Goal: Task Accomplishment & Management: Complete application form

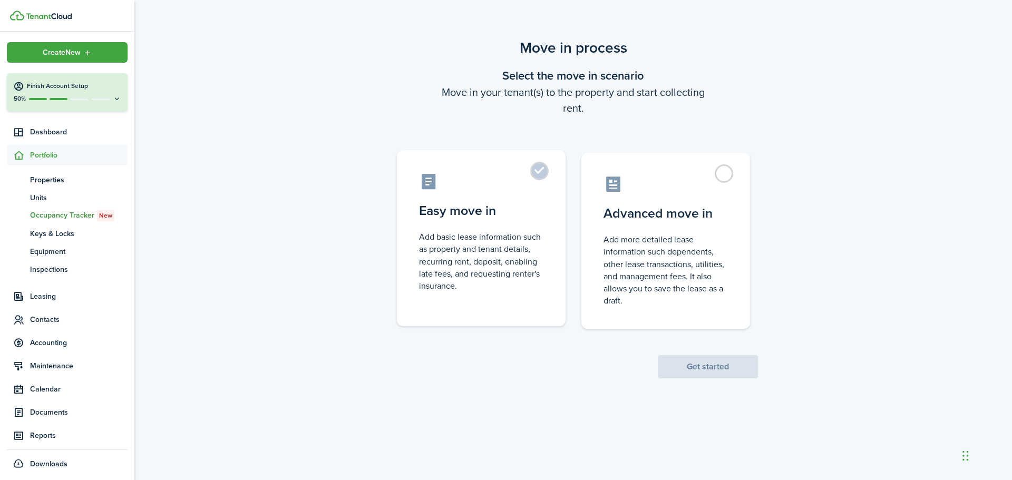
click at [523, 184] on control-radio-card-icon at bounding box center [481, 181] width 124 height 18
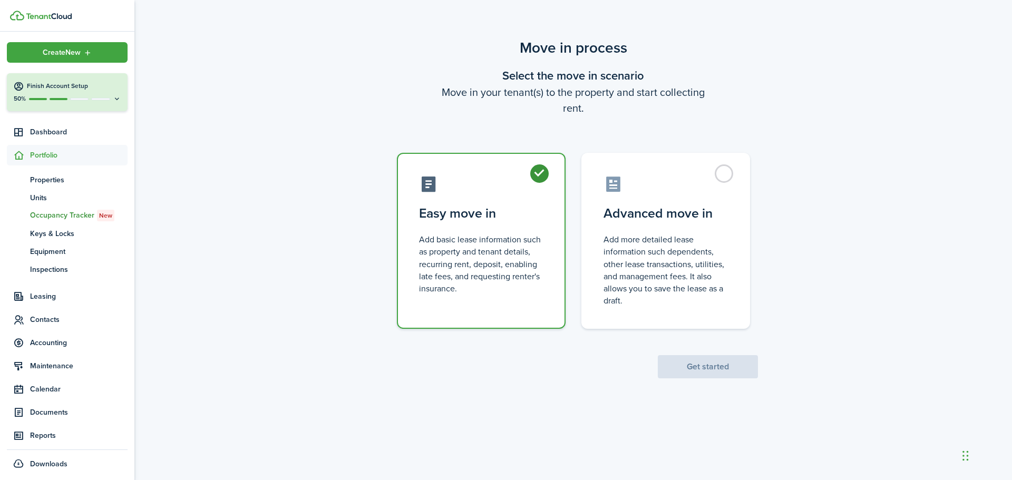
radio input "true"
click at [690, 365] on button "Get started" at bounding box center [708, 366] width 100 height 23
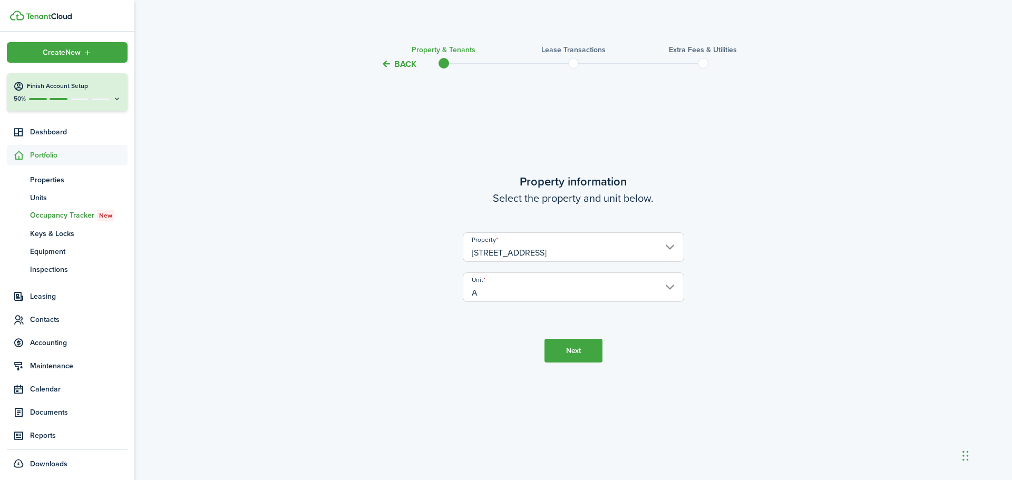
click at [575, 352] on button "Next" at bounding box center [573, 351] width 58 height 24
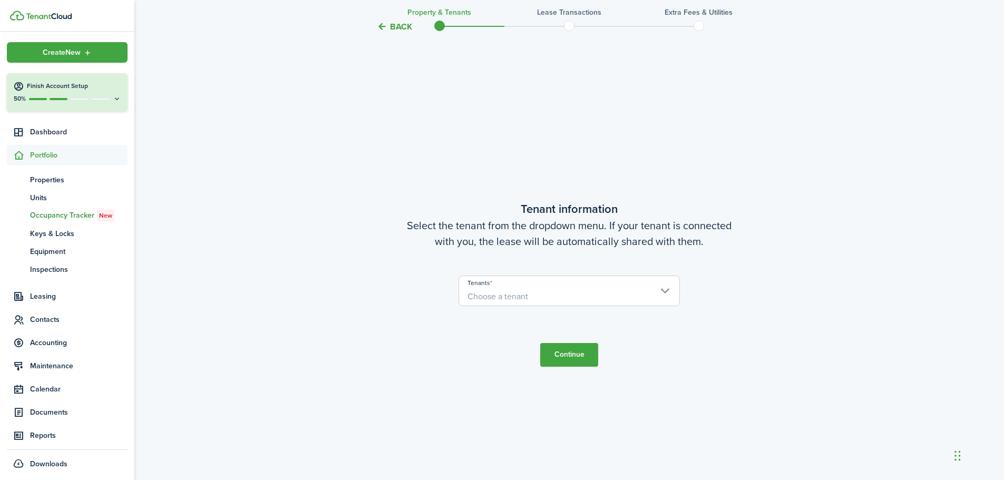
scroll to position [409, 0]
click at [653, 292] on span "Choose a tenant" at bounding box center [569, 295] width 220 height 18
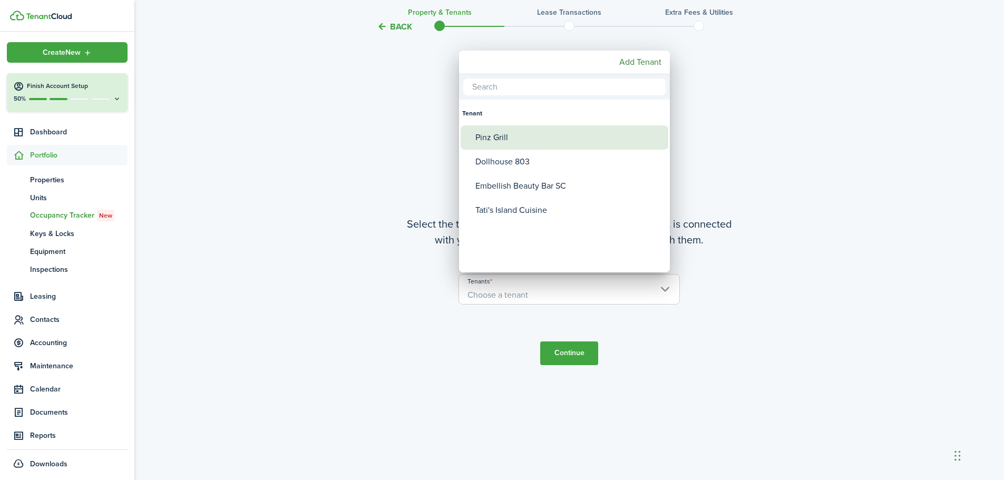
click at [509, 140] on div "Pinz Grill" at bounding box center [568, 137] width 187 height 24
type input "Pinz Grill"
click at [565, 359] on div at bounding box center [502, 240] width 1172 height 649
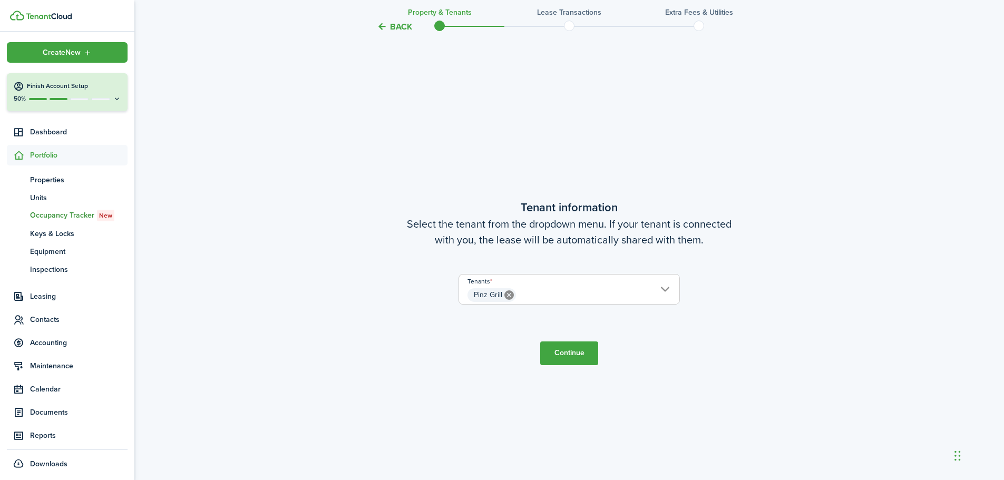
click at [570, 352] on button "Continue" at bounding box center [569, 353] width 58 height 24
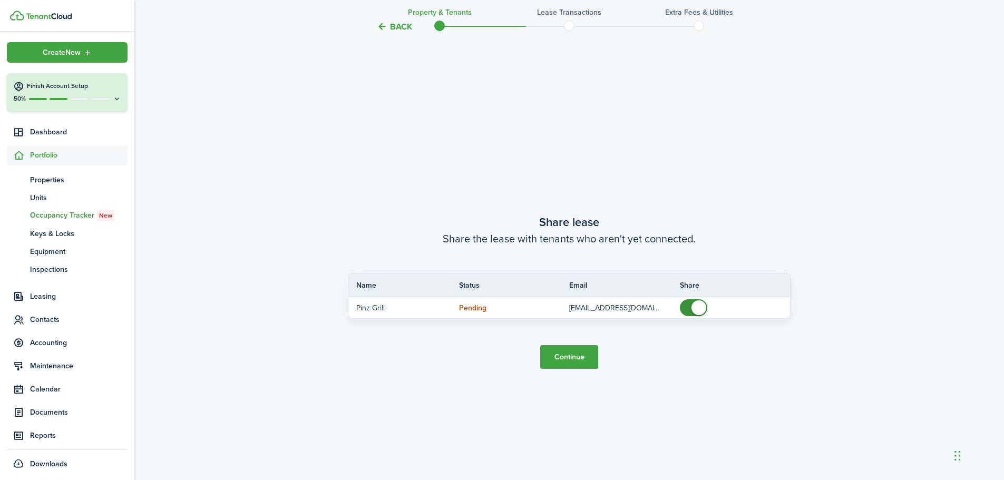
scroll to position [889, 0]
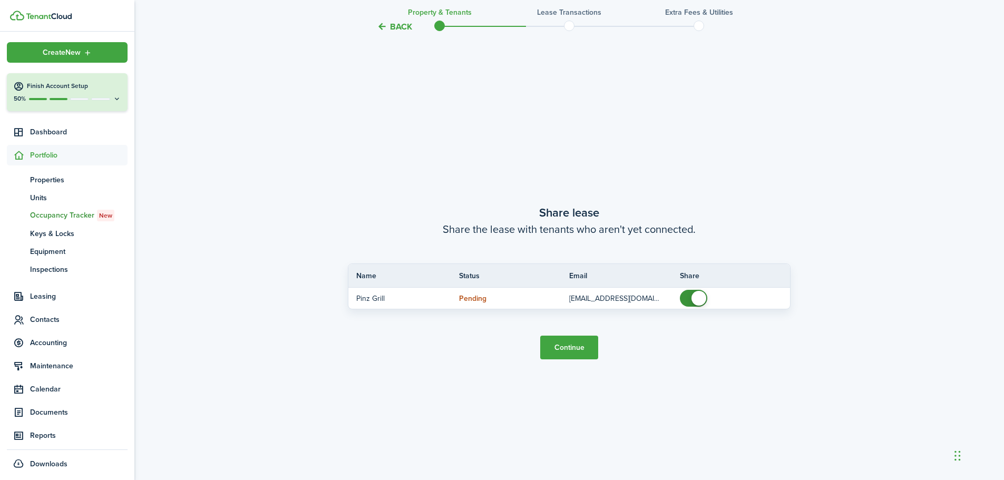
click at [570, 351] on button "Continue" at bounding box center [569, 348] width 58 height 24
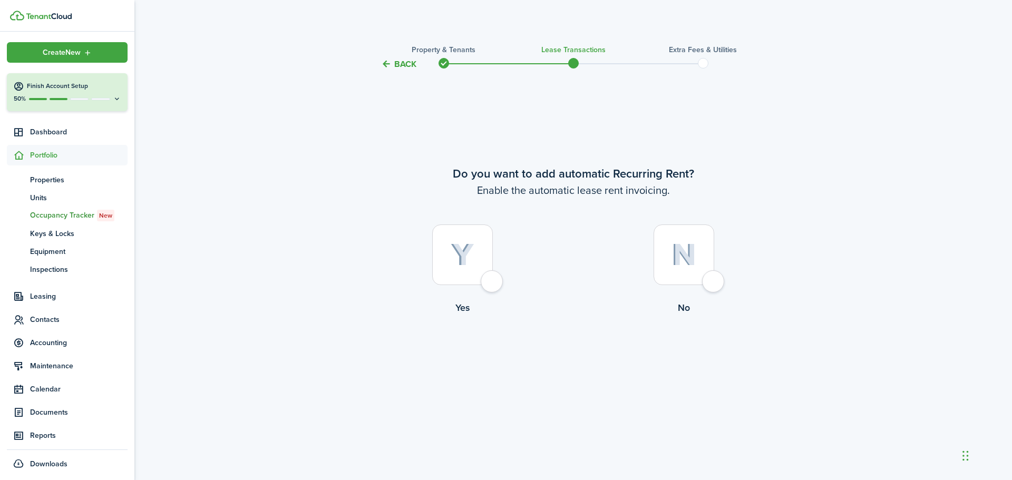
click at [465, 261] on img at bounding box center [463, 254] width 24 height 23
radio input "true"
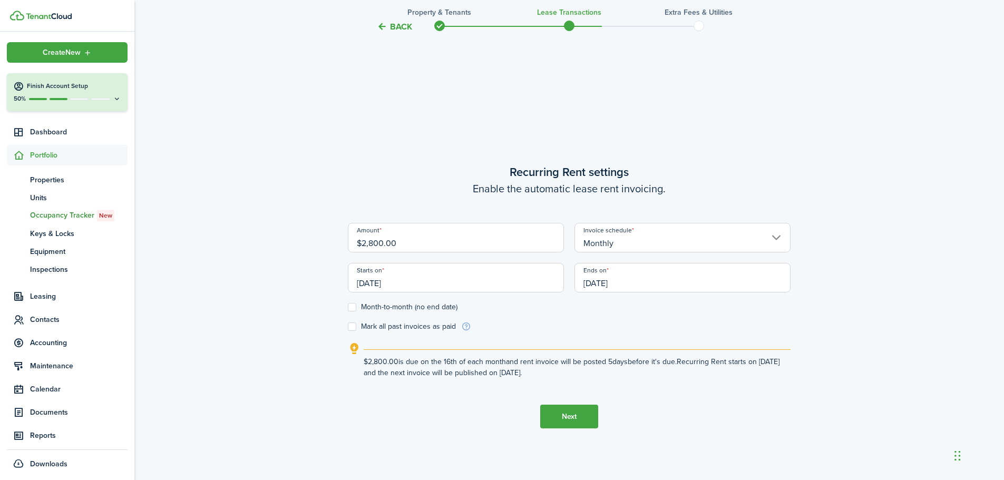
scroll to position [409, 0]
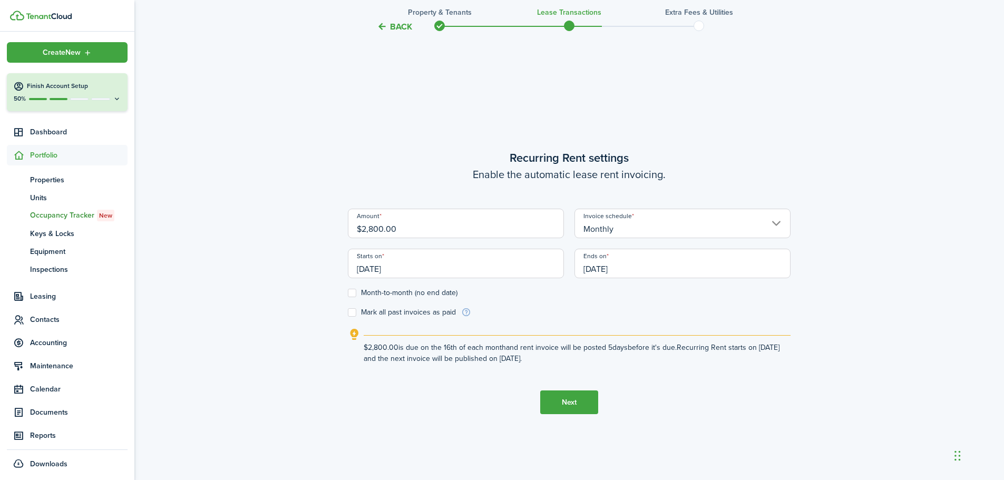
click at [402, 231] on input "$2,800.00" at bounding box center [456, 224] width 216 height 30
click at [435, 272] on input "[DATE]" at bounding box center [456, 264] width 216 height 30
type input "$3,000.00"
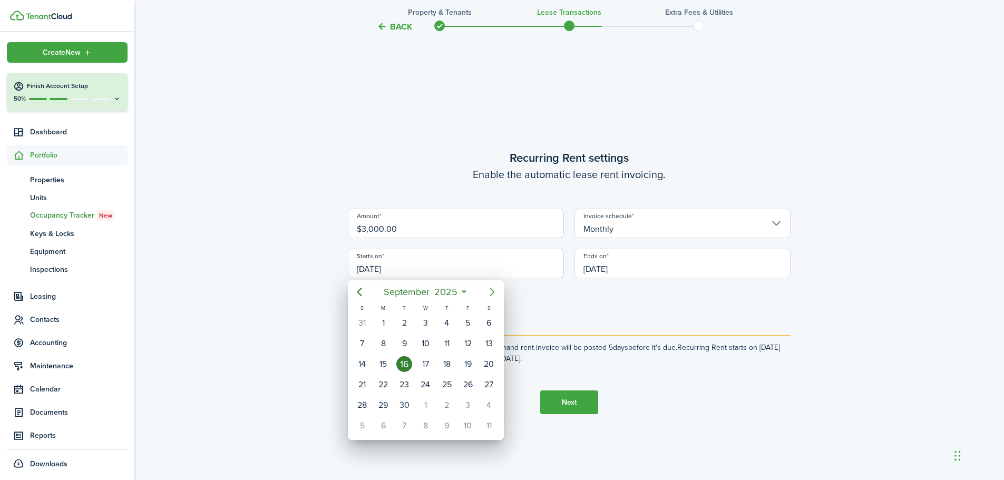
click at [492, 291] on icon "Next page" at bounding box center [492, 292] width 13 height 13
click at [493, 292] on icon "Next page" at bounding box center [492, 292] width 5 height 8
click at [426, 325] on div "1" at bounding box center [425, 323] width 16 height 16
type input "[DATE]"
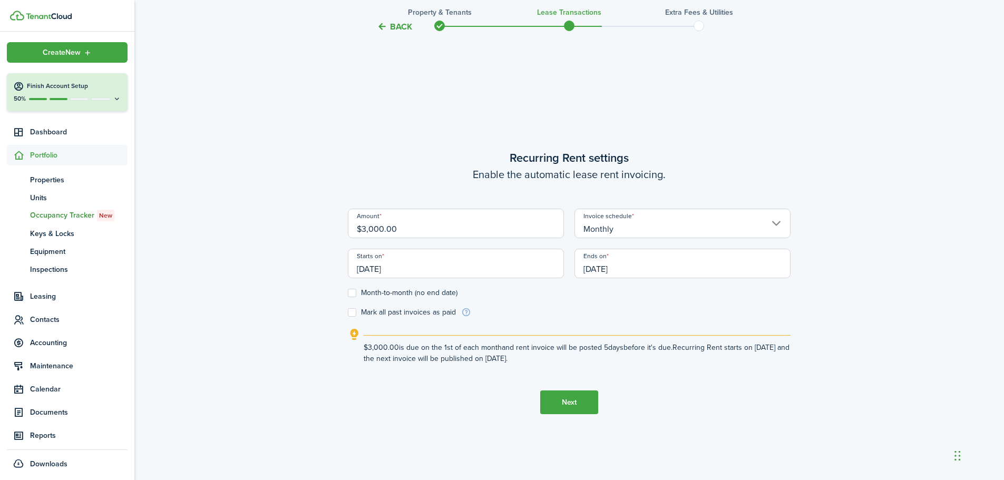
click at [595, 266] on input "[DATE]" at bounding box center [682, 264] width 216 height 30
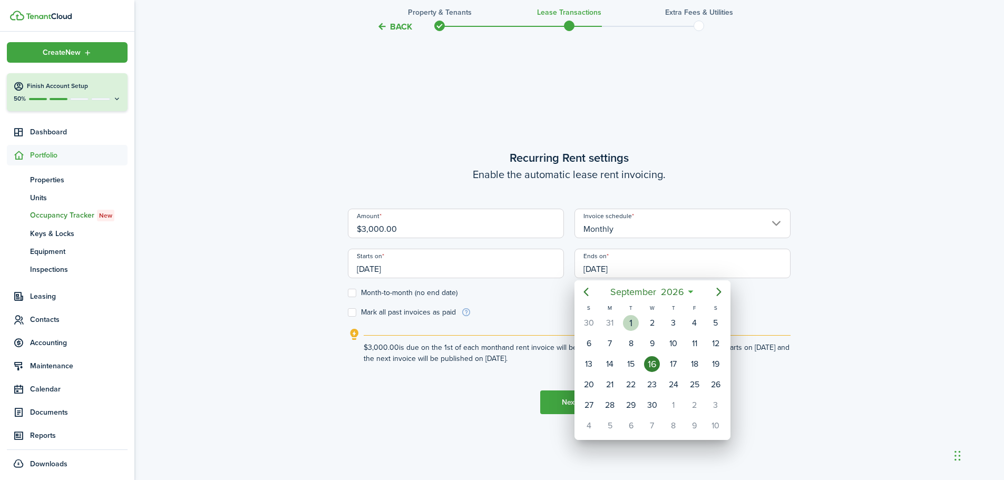
click at [632, 325] on div "1" at bounding box center [631, 323] width 16 height 16
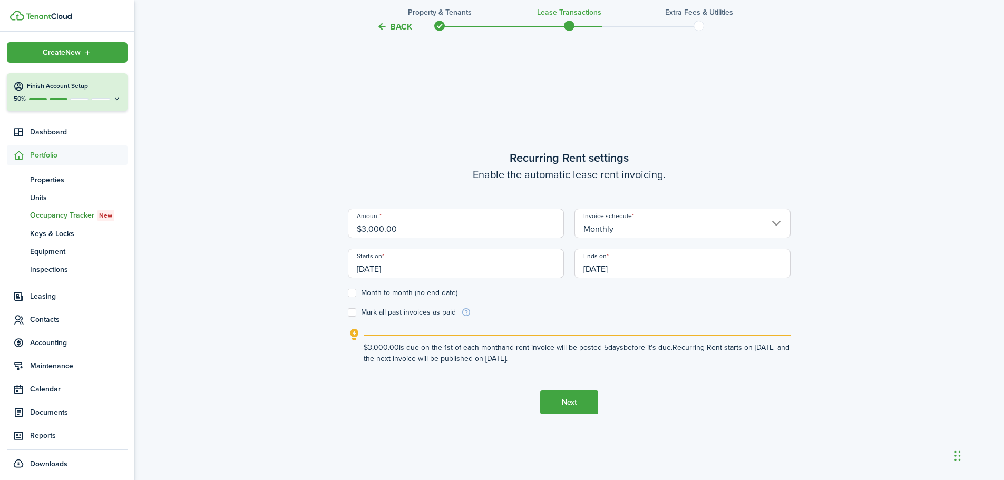
click at [608, 269] on input "[DATE]" at bounding box center [682, 264] width 216 height 30
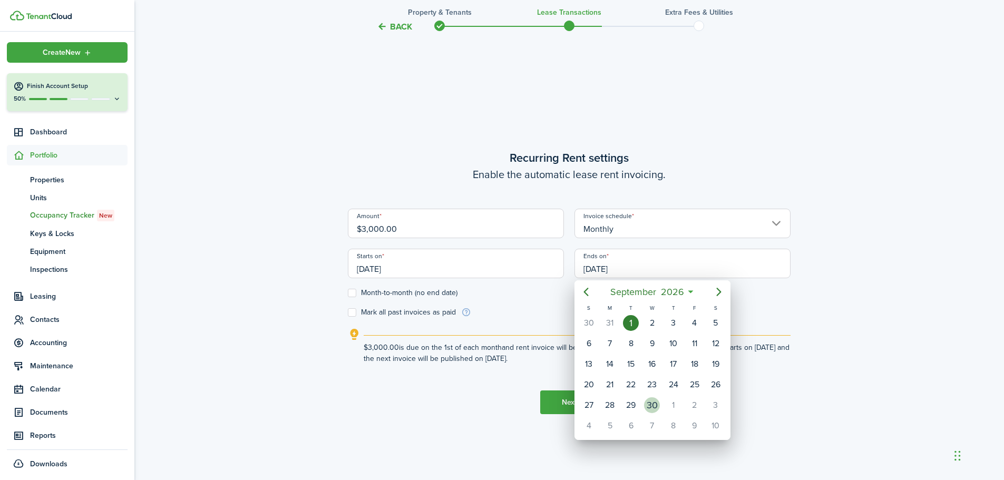
click at [652, 405] on div "30" at bounding box center [652, 405] width 16 height 16
type input "[DATE]"
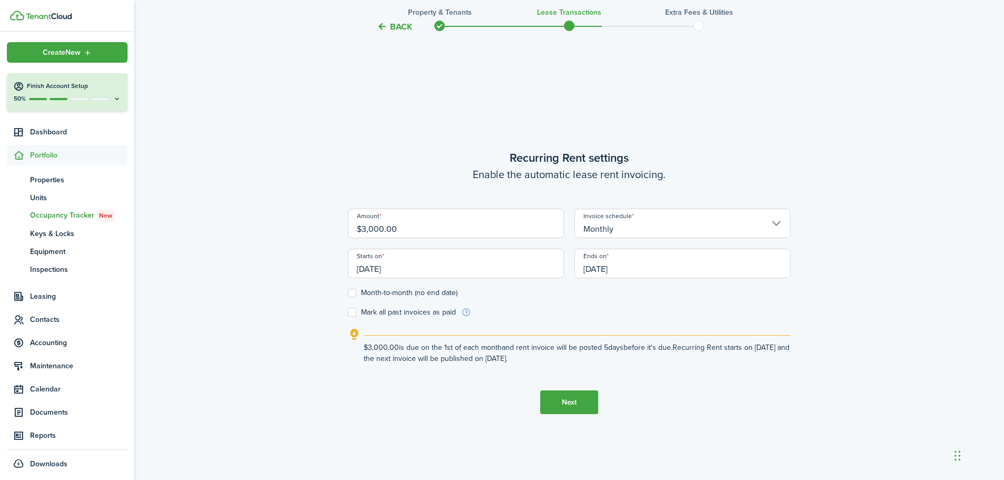
click at [354, 295] on label "Month-to-month (no end date)" at bounding box center [403, 293] width 110 height 8
click at [348, 294] on input "Month-to-month (no end date)" at bounding box center [347, 293] width 1 height 1
click at [354, 295] on label "Month-to-month (no end date)" at bounding box center [403, 293] width 110 height 8
click at [348, 294] on input "Month-to-month (no end date)" at bounding box center [347, 293] width 1 height 1
checkbox input "false"
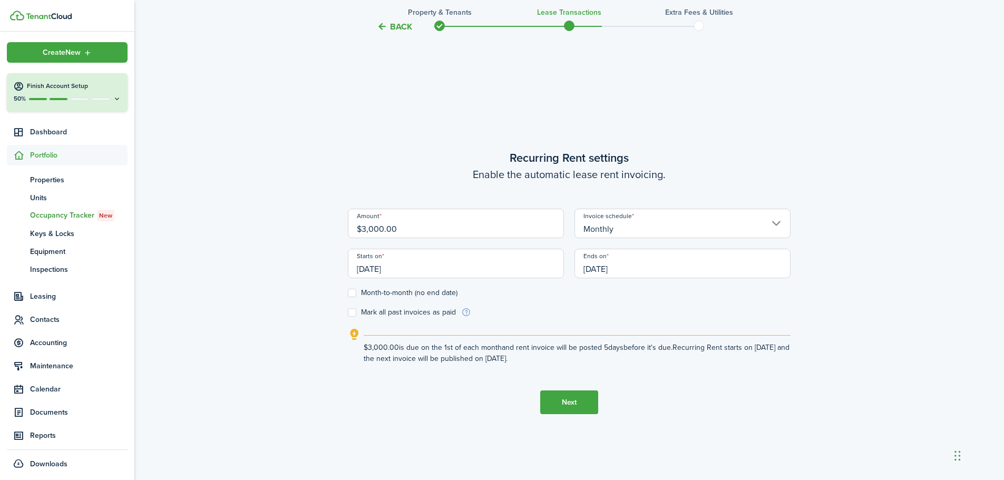
click at [574, 405] on button "Next" at bounding box center [569, 402] width 58 height 24
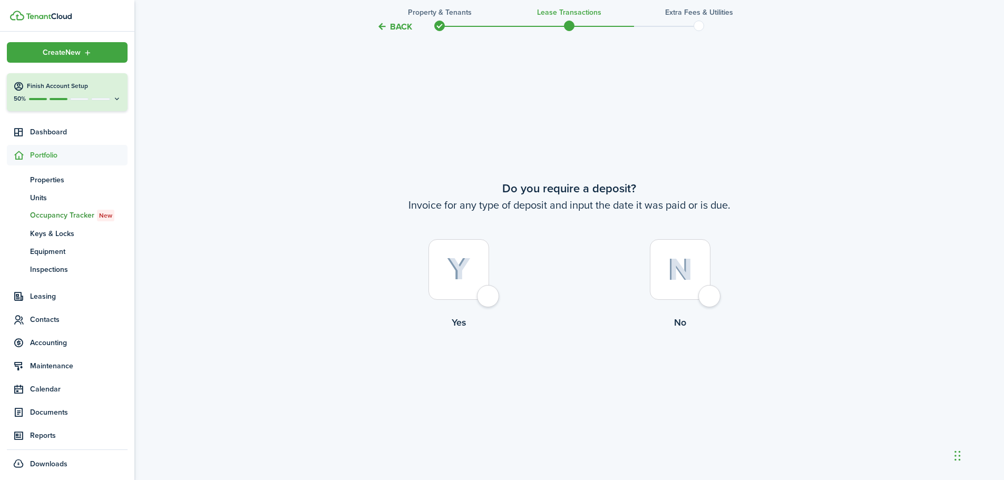
scroll to position [889, 0]
click at [396, 23] on button "Back" at bounding box center [394, 26] width 35 height 11
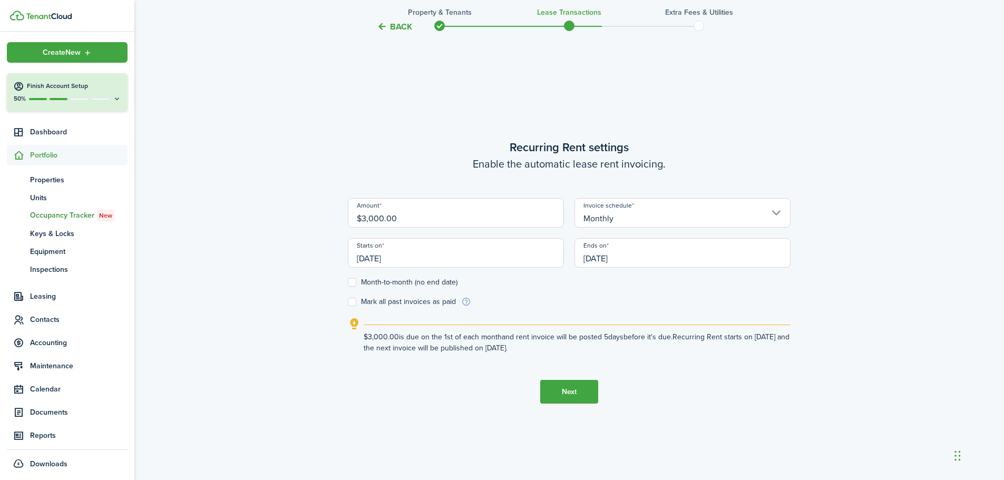
scroll to position [409, 0]
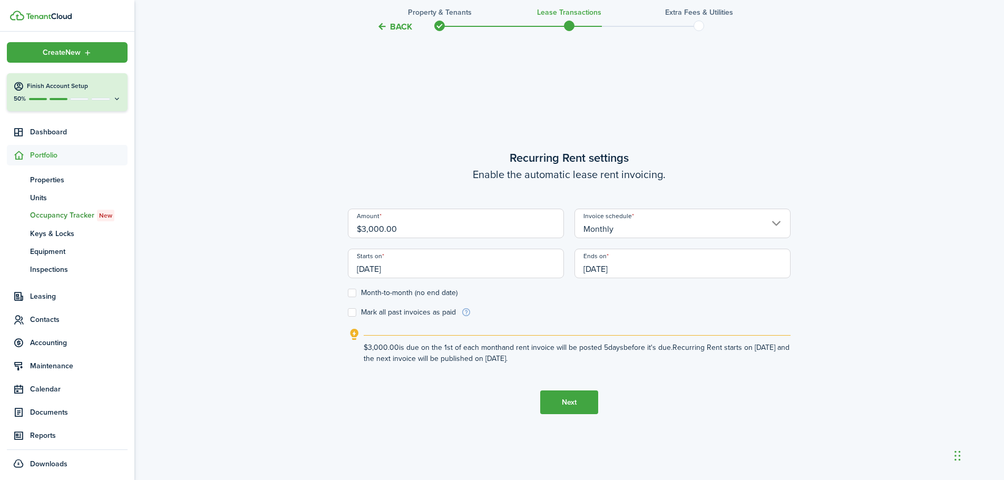
click at [562, 399] on button "Next" at bounding box center [569, 402] width 58 height 24
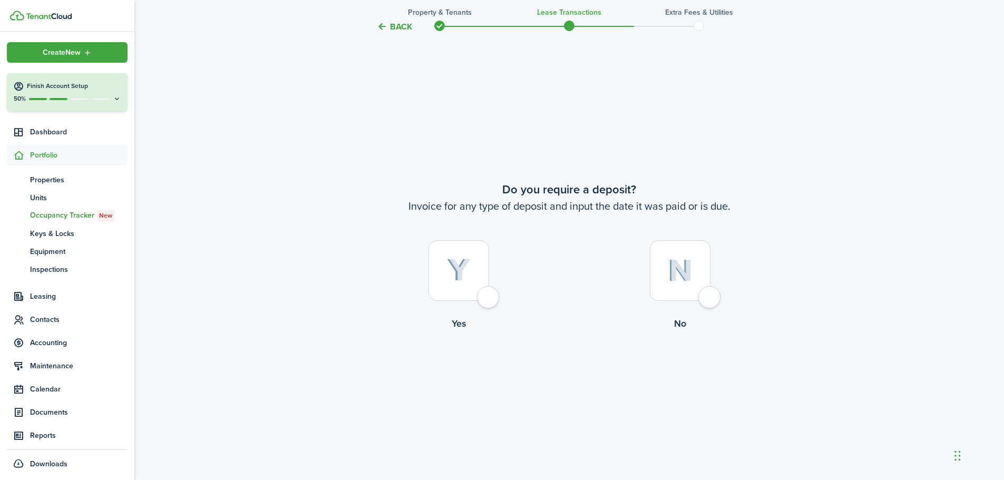
scroll to position [889, 0]
click at [458, 269] on img at bounding box center [459, 268] width 24 height 23
radio input "true"
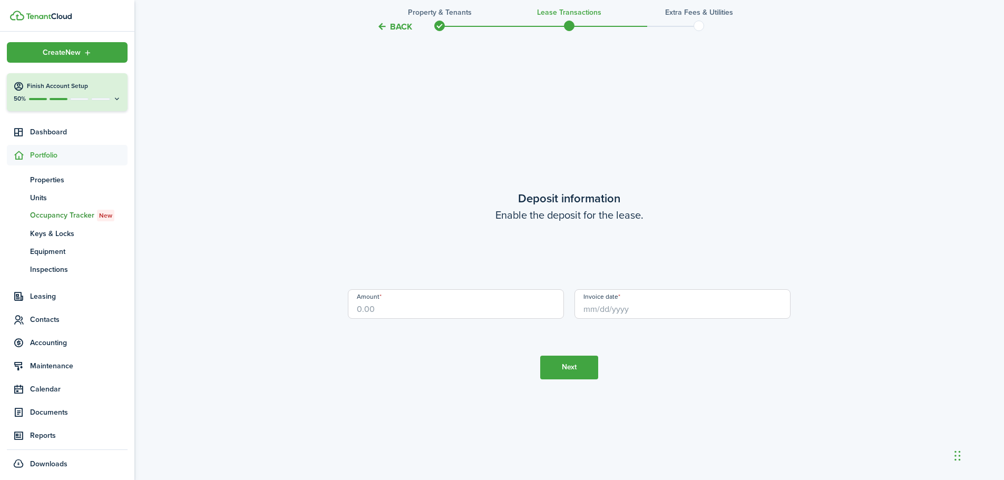
scroll to position [1370, 0]
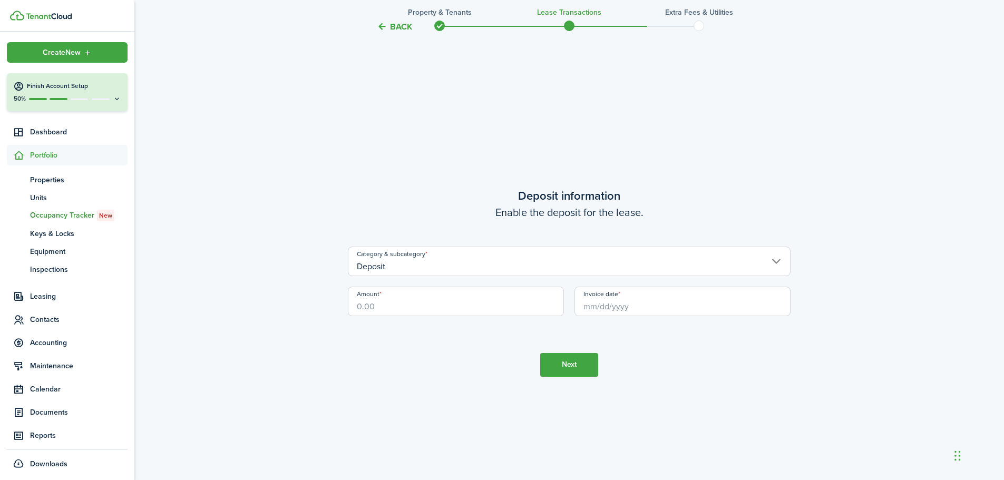
click at [359, 306] on input "Amount" at bounding box center [456, 302] width 216 height 30
type input "$3,000.00"
click at [444, 411] on tc-wizard-step "Deposit information Enable the deposit for the lease. Category & subcategory De…" at bounding box center [569, 282] width 443 height 480
click at [599, 308] on input "Invoice date" at bounding box center [682, 302] width 216 height 30
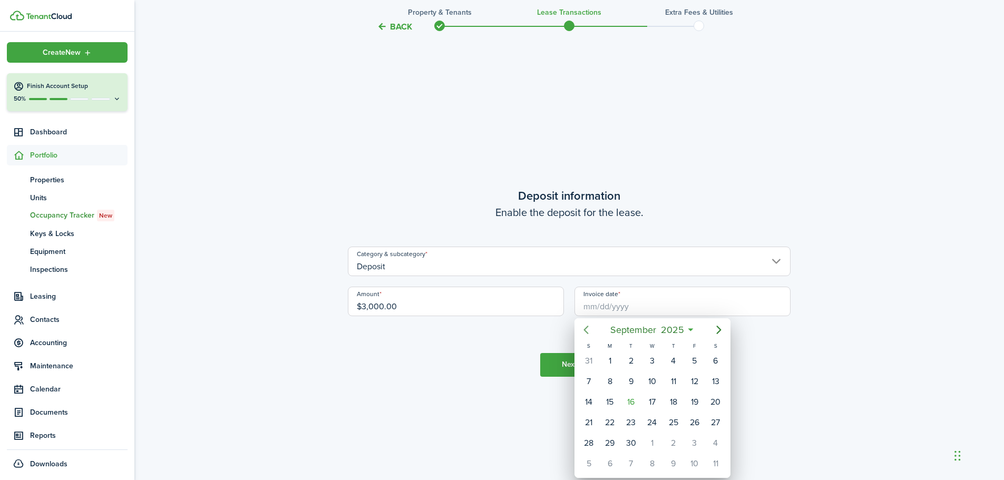
click at [587, 329] on icon "Previous page" at bounding box center [586, 330] width 13 height 13
click at [609, 405] on div "11" at bounding box center [610, 402] width 16 height 16
type input "[DATE]"
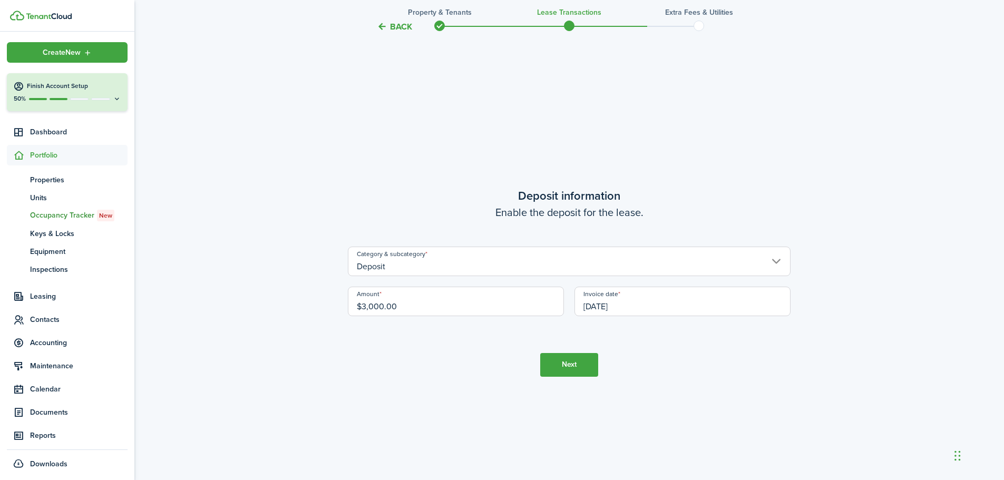
click at [566, 365] on button "Next" at bounding box center [569, 365] width 58 height 24
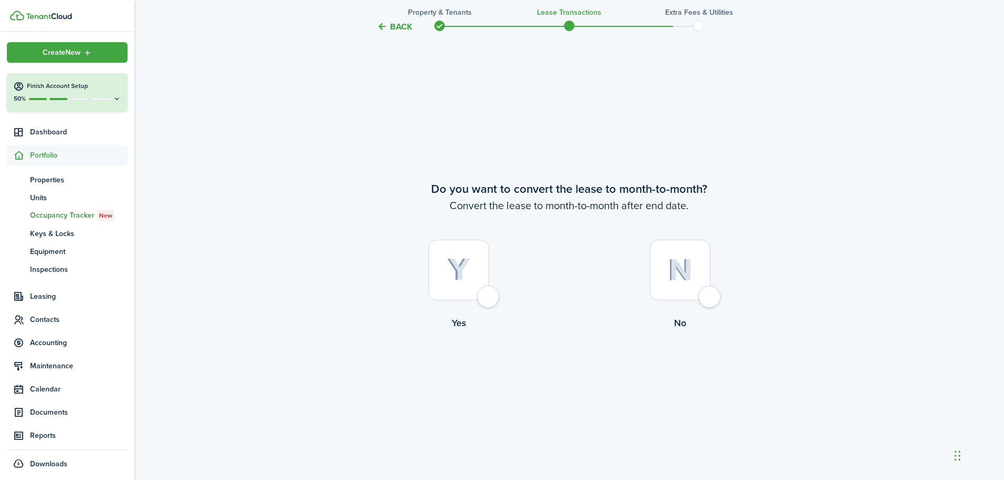
scroll to position [1850, 0]
click at [452, 276] on img at bounding box center [459, 268] width 24 height 23
radio input "true"
click at [553, 370] on button "Continue" at bounding box center [569, 372] width 58 height 24
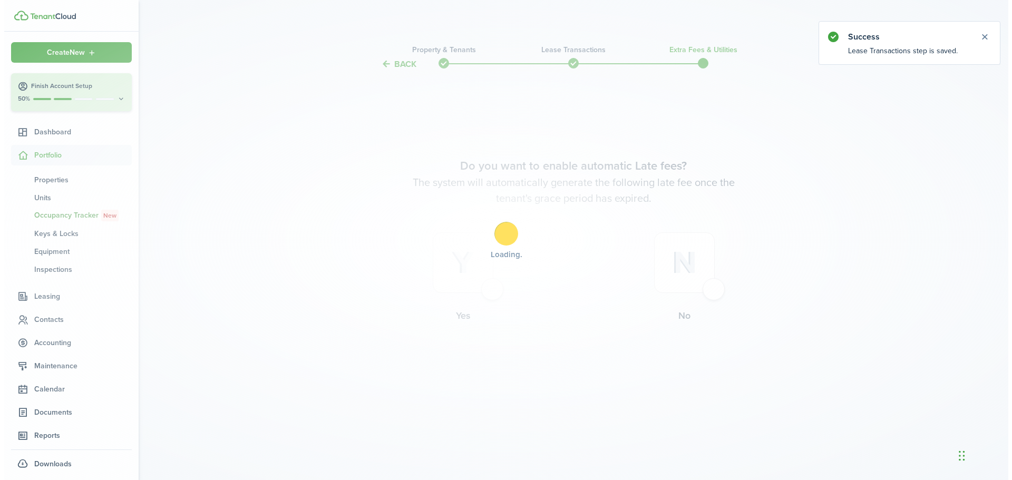
scroll to position [0, 0]
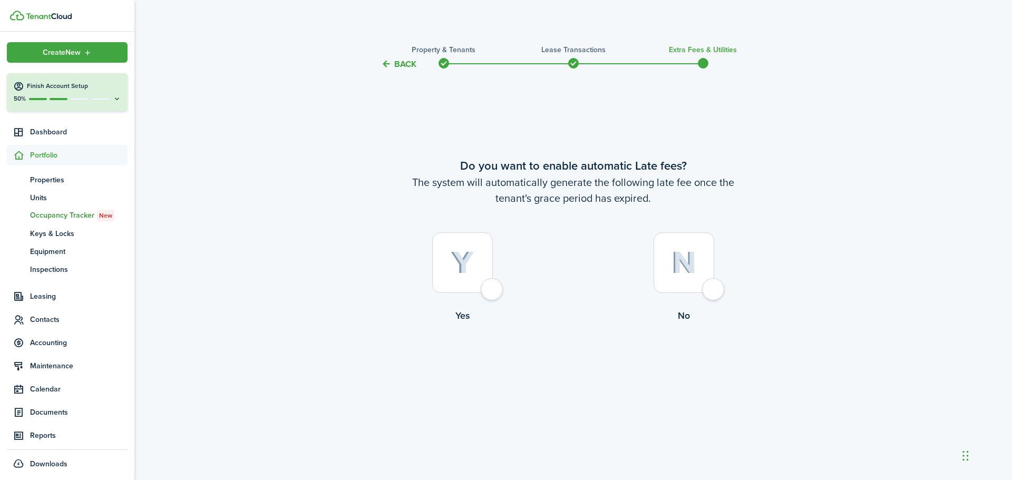
click at [680, 265] on img at bounding box center [683, 262] width 25 height 23
radio input "true"
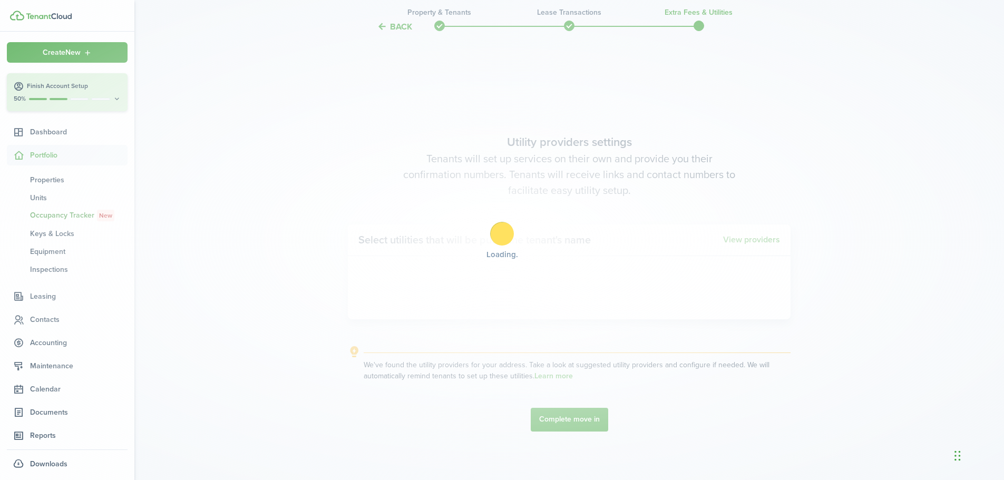
scroll to position [409, 0]
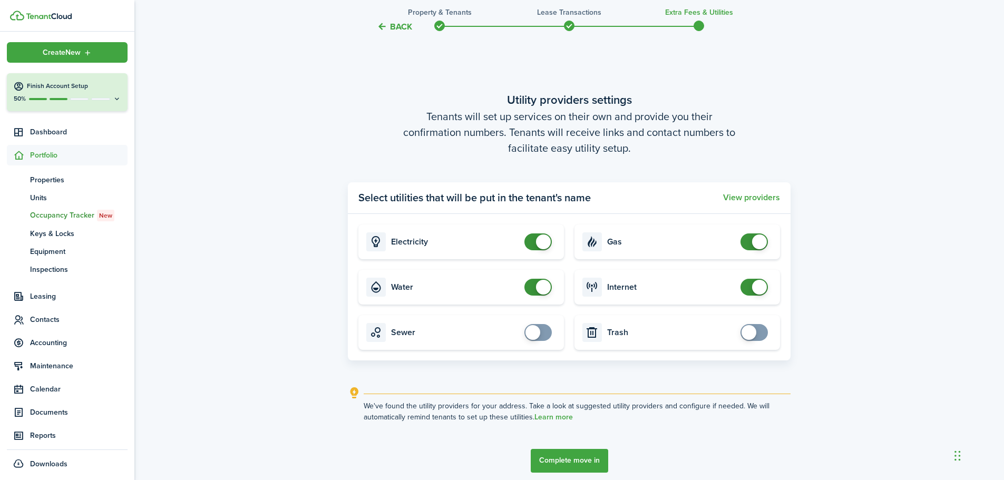
checkbox input "false"
click at [535, 238] on span at bounding box center [538, 241] width 11 height 17
checkbox input "false"
click at [539, 291] on span at bounding box center [543, 287] width 15 height 15
checkbox input "false"
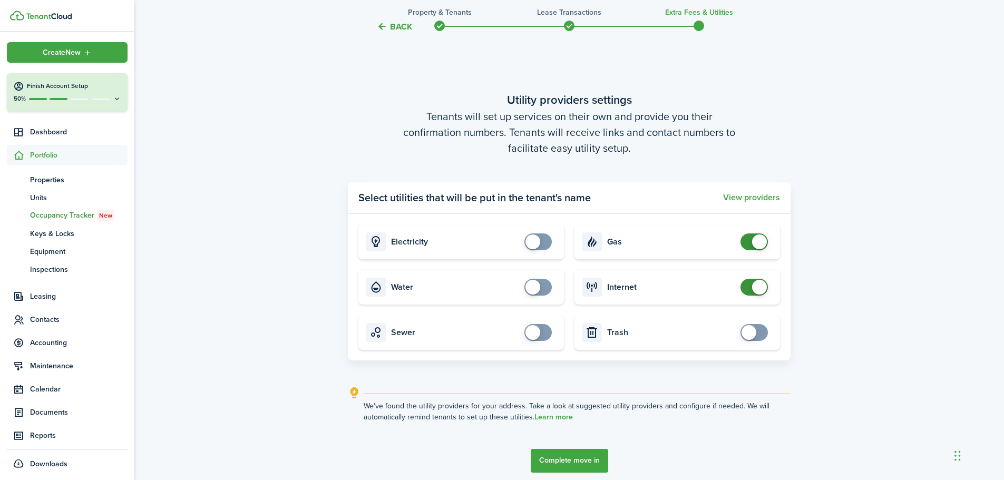
click at [757, 240] on span at bounding box center [759, 241] width 15 height 15
checkbox input "false"
click at [752, 292] on span at bounding box center [754, 287] width 11 height 17
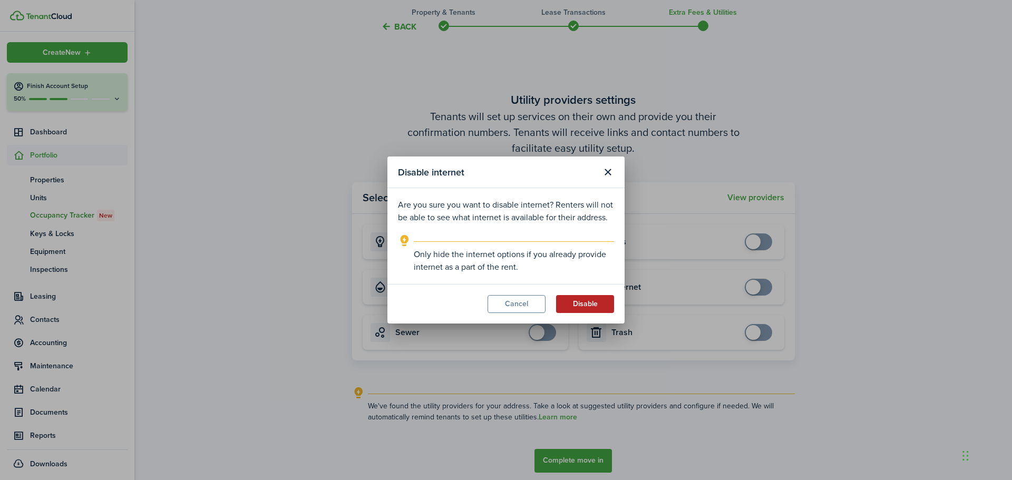
click at [585, 305] on button "Disable" at bounding box center [585, 304] width 58 height 18
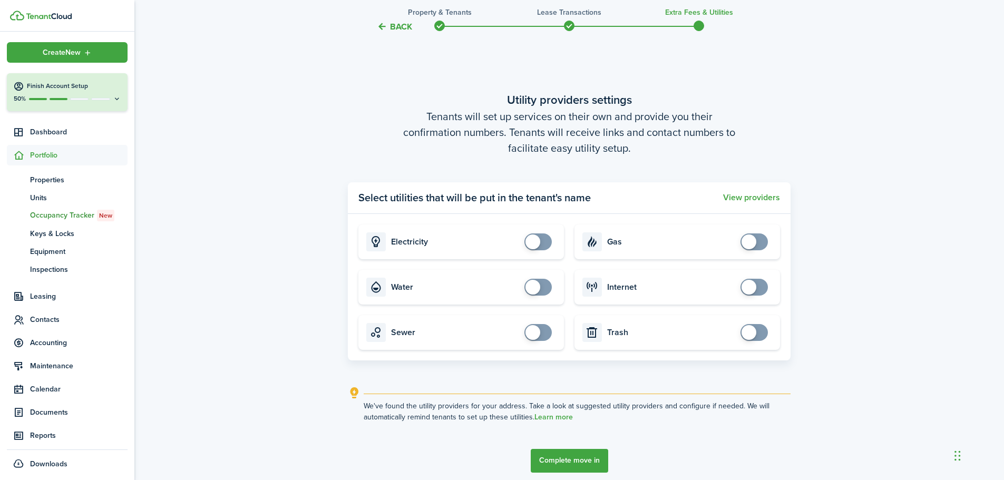
click at [545, 458] on button "Complete move in" at bounding box center [569, 461] width 77 height 24
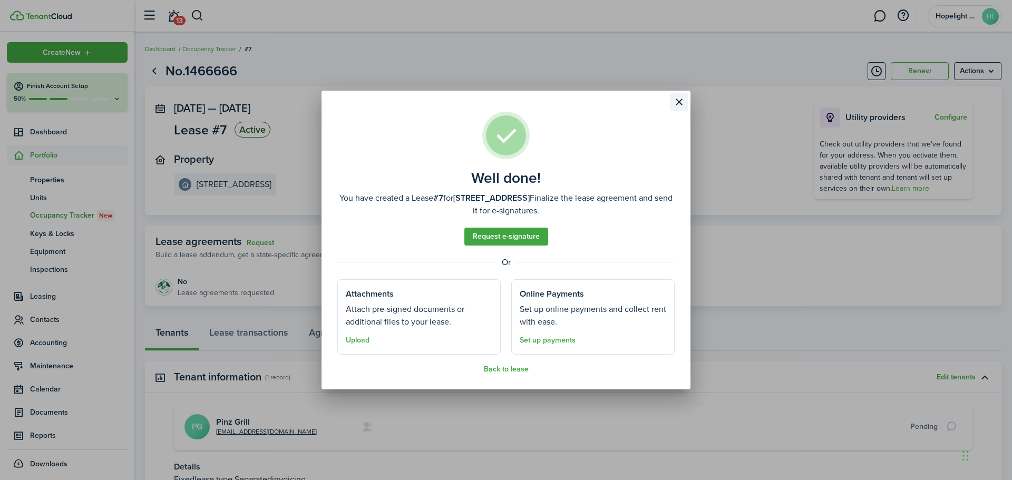
click at [679, 101] on button "Close modal" at bounding box center [679, 102] width 18 height 18
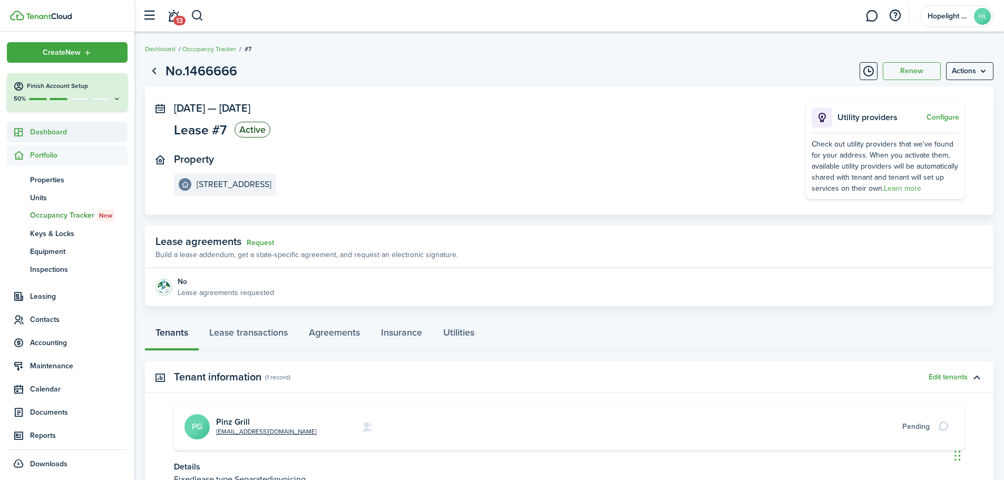
click at [52, 134] on span "Dashboard" at bounding box center [78, 131] width 97 height 11
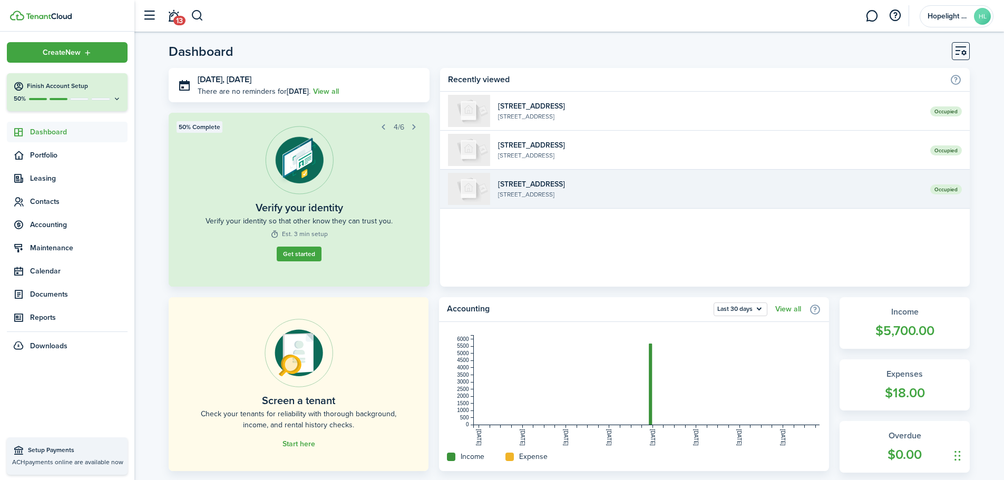
click at [538, 191] on widget-list-item-description "[STREET_ADDRESS]" at bounding box center [710, 194] width 424 height 9
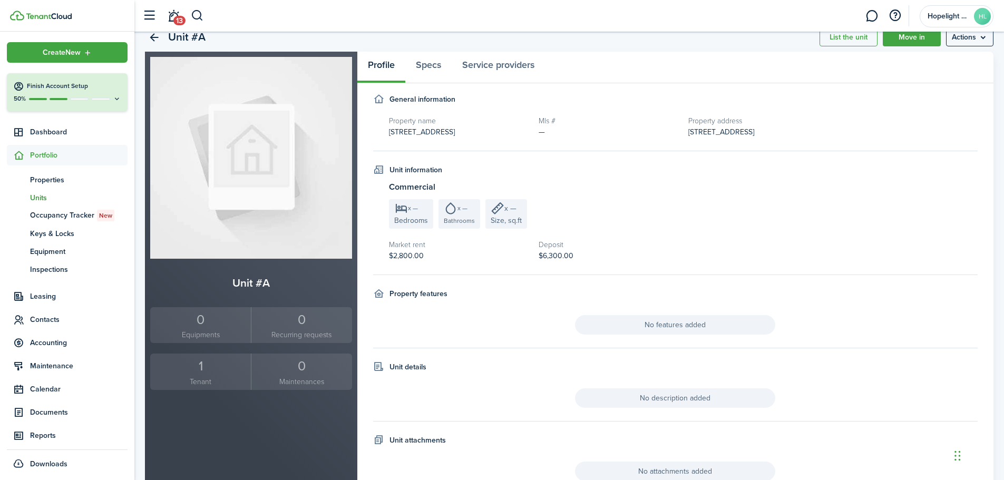
scroll to position [81, 0]
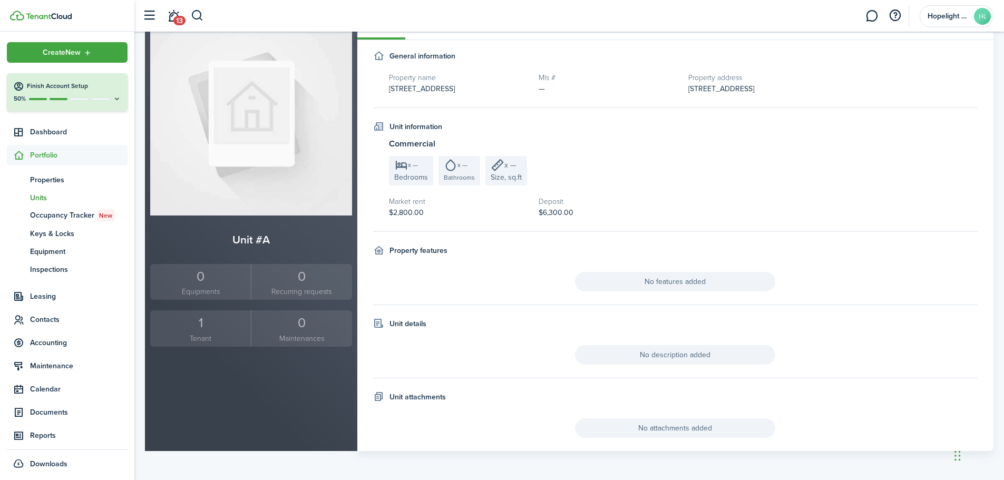
click at [229, 331] on div "1" at bounding box center [200, 323] width 95 height 20
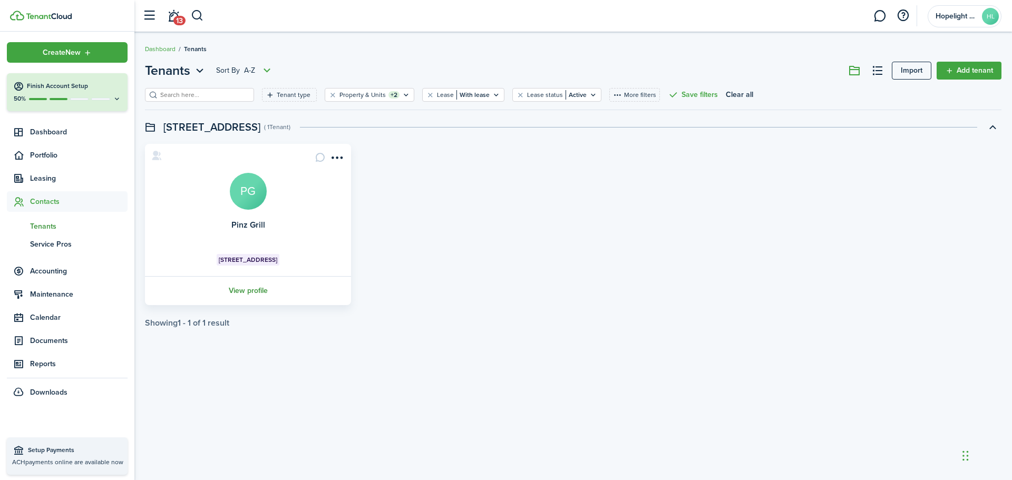
click at [246, 295] on link "View profile" at bounding box center [247, 290] width 209 height 29
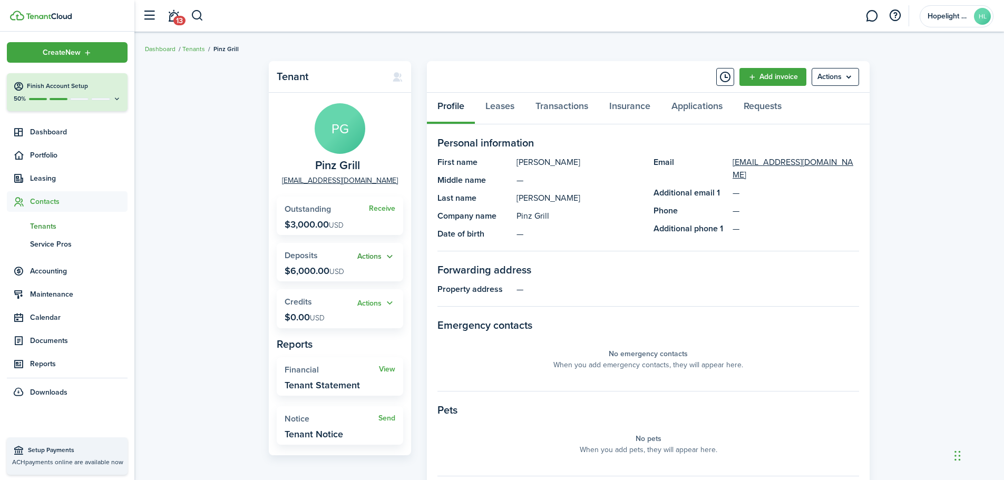
click at [373, 252] on button "Actions" at bounding box center [376, 257] width 38 height 12
click at [309, 252] on span "Deposits" at bounding box center [301, 255] width 33 height 12
click at [310, 273] on p "$6,000.00 USD" at bounding box center [315, 271] width 60 height 11
click at [490, 102] on link "Leases" at bounding box center [500, 109] width 50 height 32
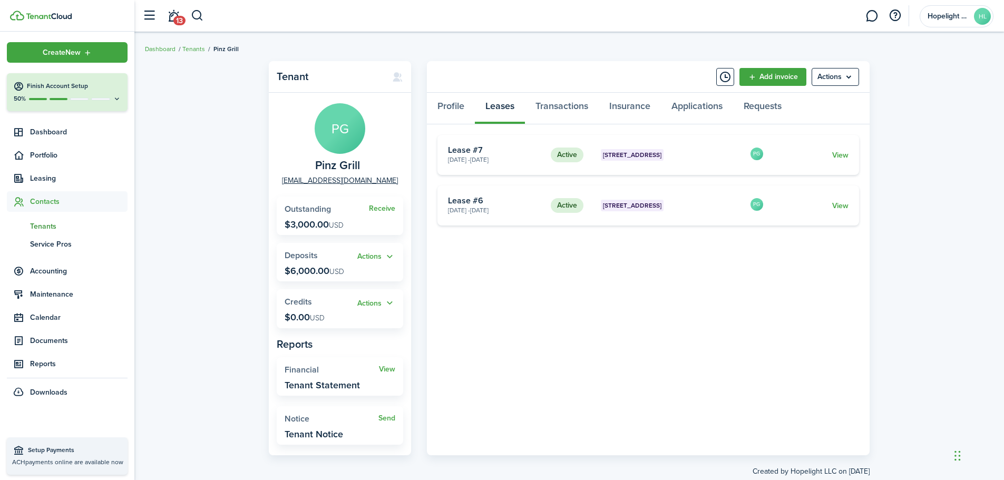
click at [828, 208] on card-footer "View" at bounding box center [813, 205] width 70 height 11
click at [842, 205] on link "View" at bounding box center [840, 205] width 16 height 11
click at [841, 151] on link "View" at bounding box center [840, 155] width 16 height 11
